Goal: Browse casually

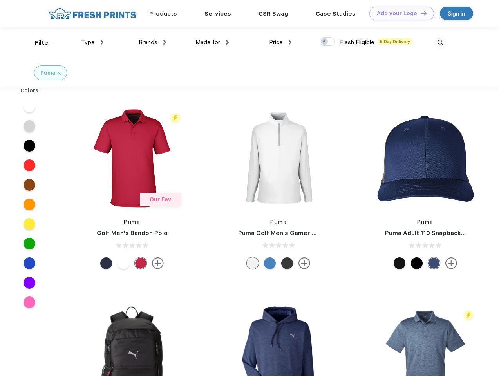
click at [399, 13] on link "Add your Logo Design Tool" at bounding box center [401, 14] width 65 height 14
click at [0, 0] on div "Design Tool" at bounding box center [0, 0] width 0 height 0
click at [420, 13] on link "Add your Logo Design Tool" at bounding box center [401, 14] width 65 height 14
click at [38, 43] on div "Filter" at bounding box center [43, 42] width 16 height 9
click at [92, 42] on span "Type" at bounding box center [88, 42] width 14 height 7
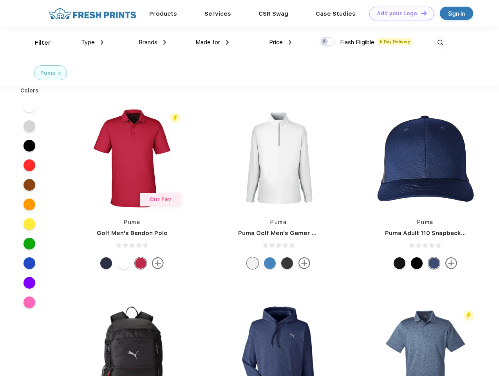
click at [152, 42] on span "Brands" at bounding box center [148, 42] width 19 height 7
click at [212, 42] on span "Made for" at bounding box center [207, 42] width 25 height 7
click at [280, 42] on span "Price" at bounding box center [276, 42] width 14 height 7
click at [327, 42] on div at bounding box center [327, 41] width 15 height 9
click at [325, 42] on input "checkbox" at bounding box center [322, 39] width 5 height 5
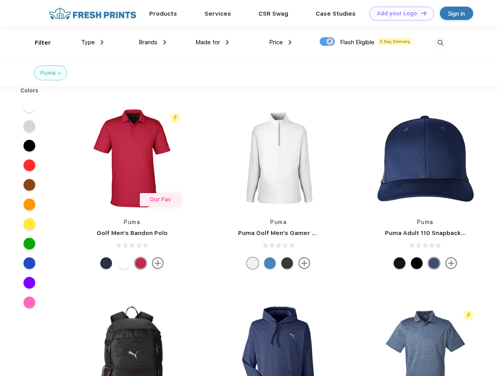
click at [440, 43] on img at bounding box center [440, 42] width 13 height 13
